Goal: Task Accomplishment & Management: Manage account settings

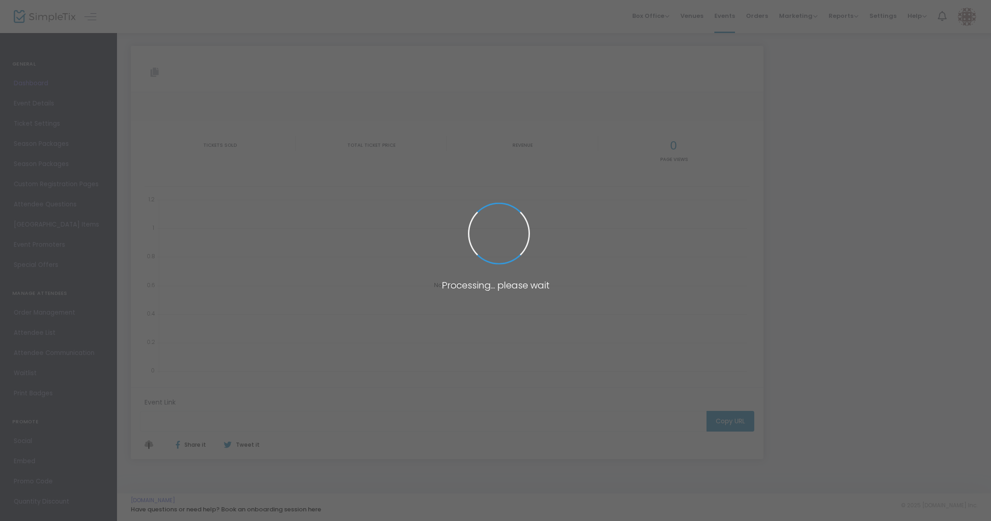
type input "[URL][DOMAIN_NAME][PERSON_NAME]"
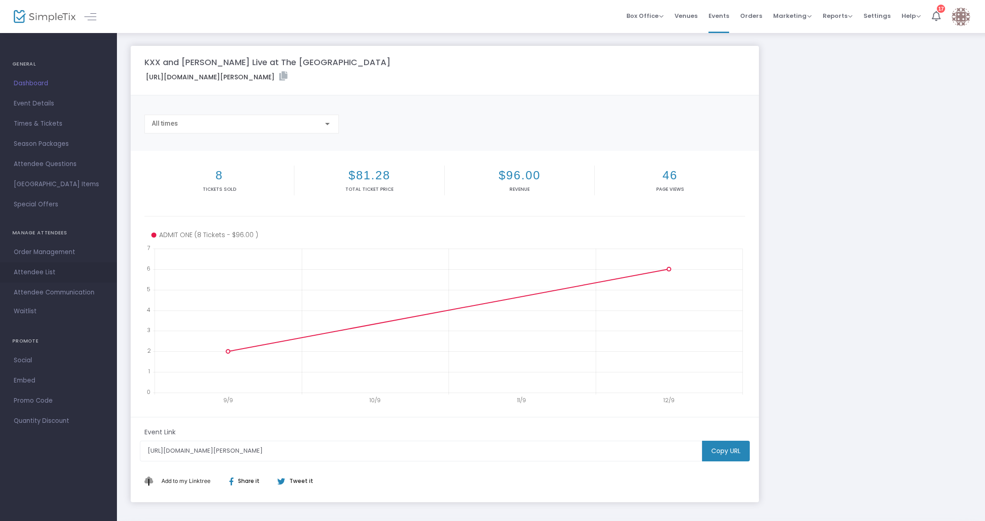
click at [34, 267] on span "Attendee List" at bounding box center [58, 273] width 89 height 12
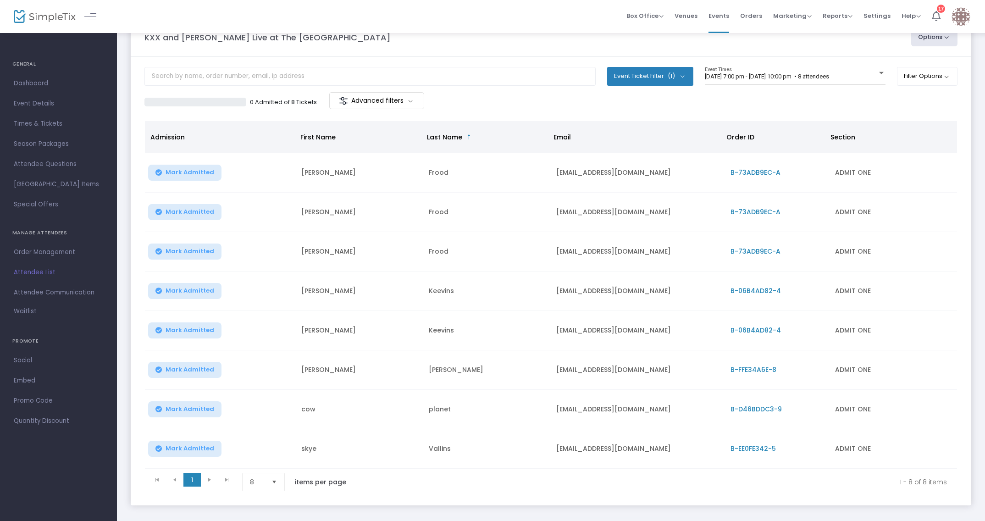
scroll to position [21, 0]
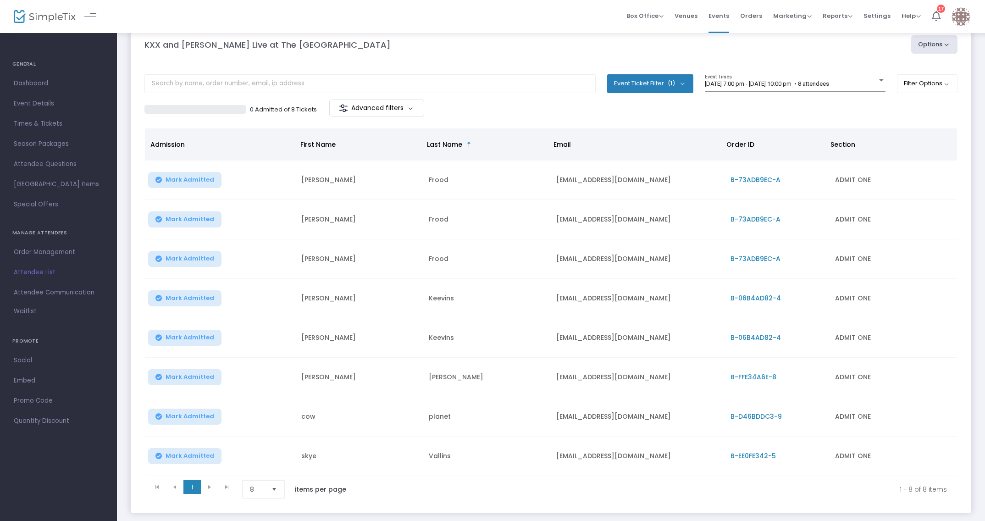
click at [208, 480] on kendo-pager-next-buttons at bounding box center [218, 489] width 35 height 18
click at [274, 482] on span "Select" at bounding box center [274, 489] width 15 height 15
click at [449, 487] on kendo-pager-info "1 - 8 of 8 items" at bounding box center [657, 489] width 582 height 18
